Goal: Information Seeking & Learning: Learn about a topic

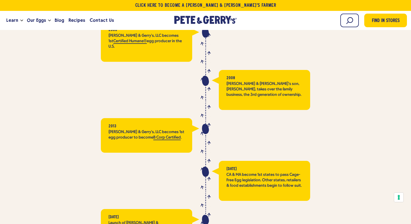
click at [122, 70] on div at bounding box center [108, 90] width 183 height 40
click at [192, 22] on icon at bounding box center [193, 21] width 4 height 8
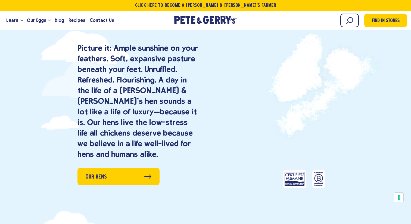
scroll to position [387, 0]
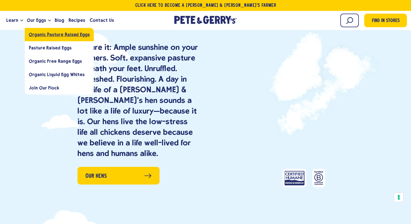
click at [41, 38] on link "Organic Pasture Raised Eggs" at bounding box center [59, 34] width 69 height 13
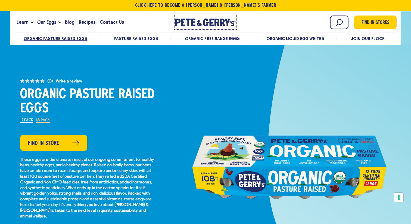
click at [218, 17] on link "[PERSON_NAME] & [PERSON_NAME]'s Homepage" at bounding box center [205, 22] width 63 height 15
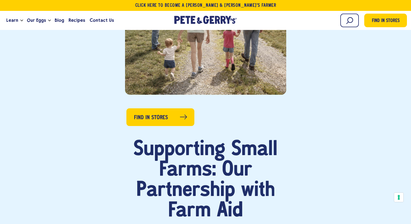
scroll to position [226, 0]
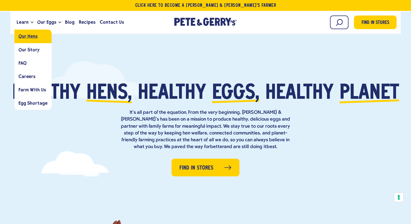
click at [26, 34] on span "Our Hens" at bounding box center [27, 36] width 19 height 5
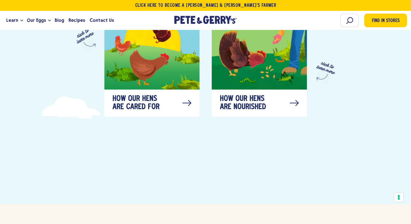
scroll to position [339, 0]
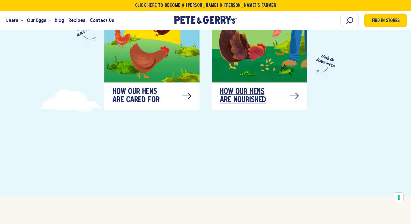
click at [235, 88] on span "How our hens are nourished" at bounding box center [247, 96] width 54 height 16
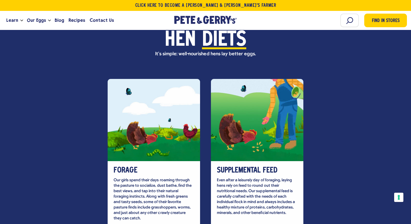
scroll to position [1555, 0]
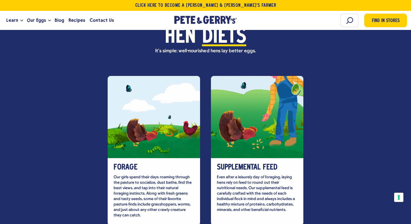
click at [240, 174] on div "Supplemental Feed Even after a leisurely day of foraging, laying hens rely on f…" at bounding box center [257, 191] width 92 height 67
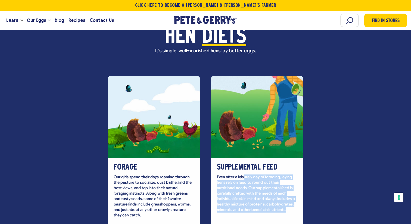
click at [240, 174] on div "Supplemental Feed Even after a leisurely day of foraging, laying hens rely on f…" at bounding box center [257, 191] width 92 height 67
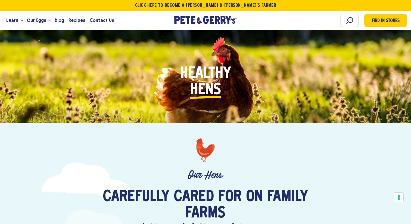
scroll to position [0, 0]
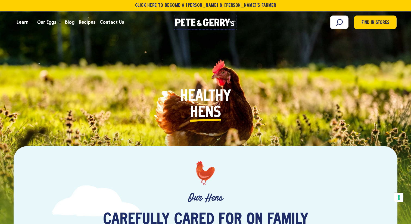
click at [199, 26] on div "[PERSON_NAME] & [PERSON_NAME]'s Homepage" at bounding box center [205, 23] width 61 height 10
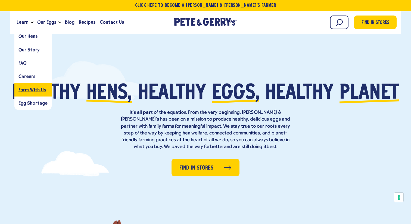
click at [41, 93] on link "Farm With Us" at bounding box center [32, 89] width 37 height 13
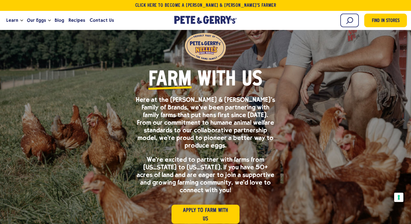
scroll to position [44, 0]
